Goal: Task Accomplishment & Management: Use online tool/utility

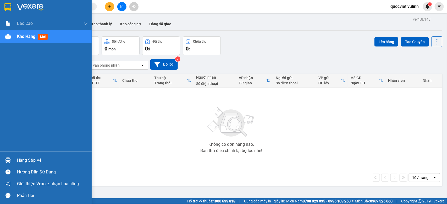
click at [11, 161] on div at bounding box center [7, 160] width 9 height 9
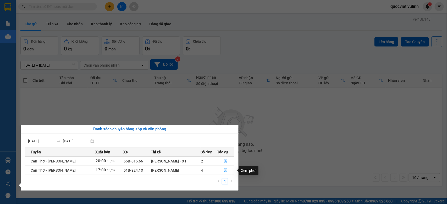
click at [226, 172] on icon "file-done" at bounding box center [225, 171] width 3 height 4
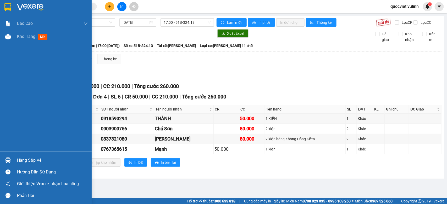
click at [1, 39] on div "Kho hàng mới" at bounding box center [46, 36] width 92 height 13
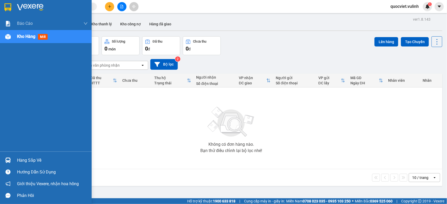
click at [17, 158] on div "Hàng sắp về" at bounding box center [52, 161] width 71 height 8
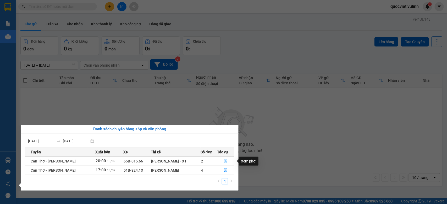
click at [224, 162] on icon "file-done" at bounding box center [226, 161] width 4 height 4
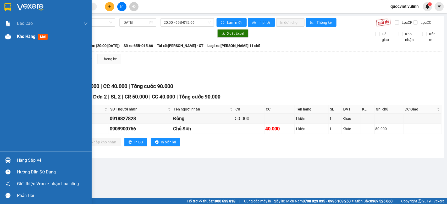
click at [12, 36] on div "Kho hàng mới" at bounding box center [46, 36] width 92 height 13
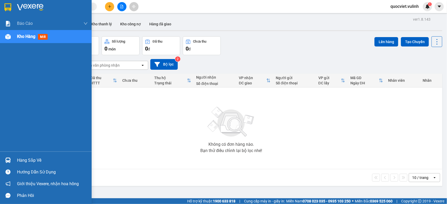
click at [15, 159] on div "Hàng sắp về" at bounding box center [46, 161] width 92 height 12
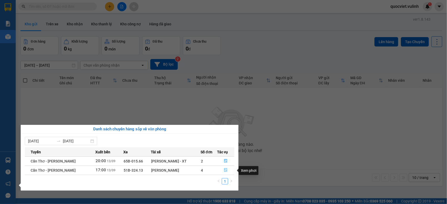
click at [224, 170] on icon "file-done" at bounding box center [225, 171] width 3 height 4
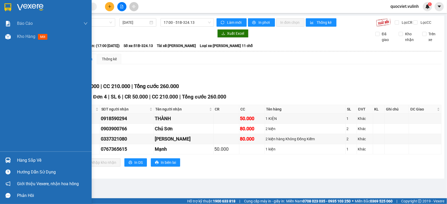
click at [14, 159] on div "Hàng sắp về" at bounding box center [46, 161] width 92 height 12
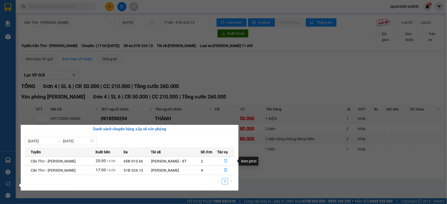
click at [225, 160] on icon "file-done" at bounding box center [225, 161] width 3 height 4
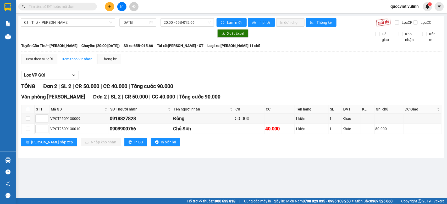
click at [28, 111] on input "checkbox" at bounding box center [28, 109] width 4 height 4
checkbox input "true"
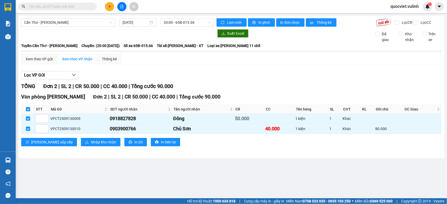
click at [57, 144] on div "[PERSON_NAME] sắp xếp Nhập kho nhận In DS In biên lai" at bounding box center [231, 142] width 420 height 8
click at [84, 150] on div "Văn phòng Cao Thắng Đơn 2 | SL 2 | CR 50.000 | CC 40.000 | Tổng cước 90.000 STT…" at bounding box center [231, 121] width 420 height 57
click at [91, 145] on span "Nhập kho nhận" at bounding box center [103, 142] width 25 height 6
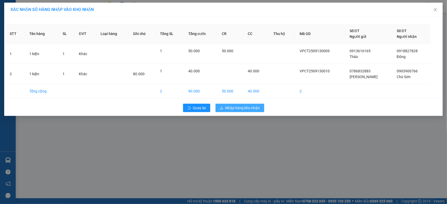
click at [253, 104] on button "Nhập hàng kho nhận" at bounding box center [239, 108] width 49 height 8
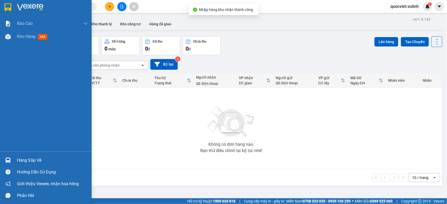
click at [3, 162] on div at bounding box center [7, 160] width 9 height 9
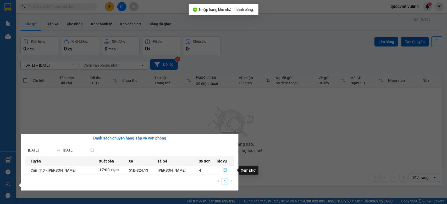
click at [227, 170] on button "button" at bounding box center [225, 170] width 18 height 8
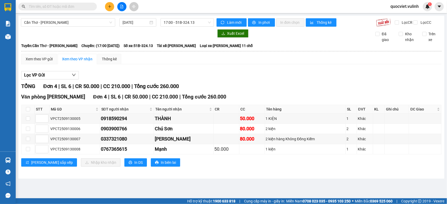
click at [31, 114] on th at bounding box center [27, 109] width 13 height 9
click at [29, 111] on input "checkbox" at bounding box center [28, 109] width 4 height 4
checkbox input "true"
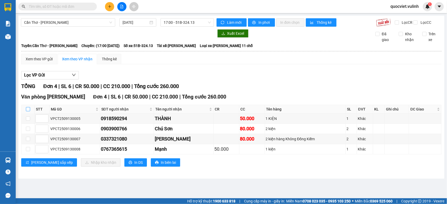
checkbox input "true"
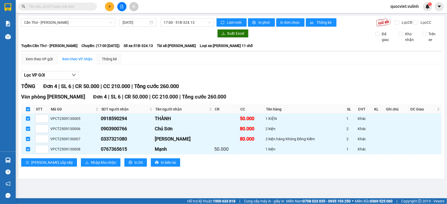
click at [74, 163] on div "Văn phòng [GEOGRAPHIC_DATA] 4 | SL 6 | CR 50.000 | CC 210.000 | Tổng cước 260.0…" at bounding box center [231, 132] width 420 height 78
click at [81, 165] on button "Nhập kho nhận" at bounding box center [101, 163] width 40 height 8
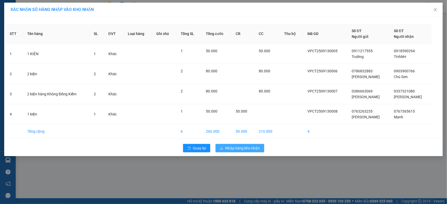
click at [238, 152] on button "Nhập hàng kho nhận" at bounding box center [239, 148] width 49 height 8
